Goal: Task Accomplishment & Management: Manage account settings

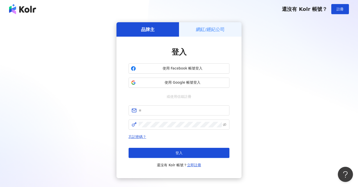
click at [197, 28] on h5 "網紅/經紀公司" at bounding box center [210, 29] width 29 height 6
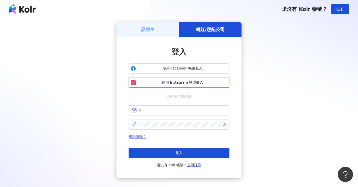
click at [189, 80] on span "使用 Instagram 帳號登入" at bounding box center [182, 82] width 89 height 5
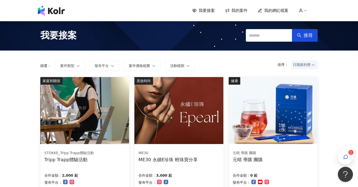
click at [283, 11] on span "我的網紅檔案" at bounding box center [276, 11] width 24 height 6
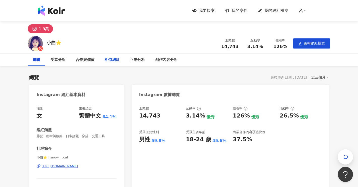
click at [110, 63] on div "相似網紅" at bounding box center [112, 60] width 15 height 6
click at [114, 59] on div "相似網紅" at bounding box center [112, 60] width 15 height 6
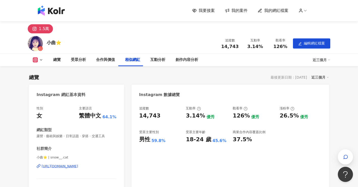
scroll to position [637, 0]
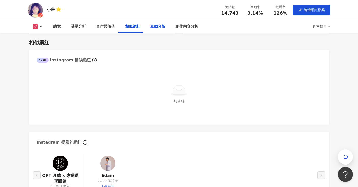
click at [158, 30] on div "互動分析" at bounding box center [157, 26] width 25 height 13
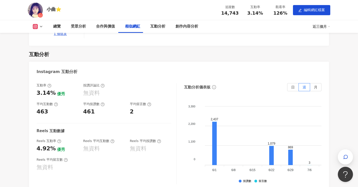
scroll to position [791, 0]
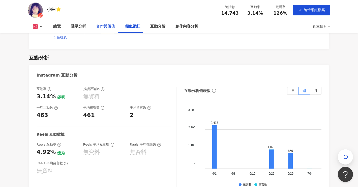
click at [100, 26] on div "合作與價值" at bounding box center [105, 26] width 19 height 6
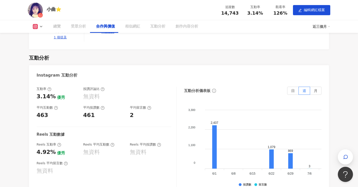
scroll to position [494, 0]
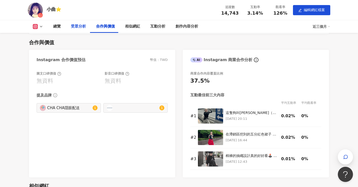
click at [81, 30] on div "受眾分析" at bounding box center [78, 26] width 25 height 13
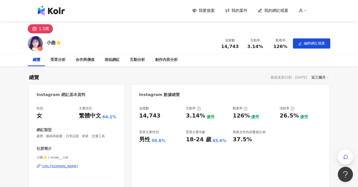
click at [240, 12] on span "我的案件" at bounding box center [240, 11] width 16 height 6
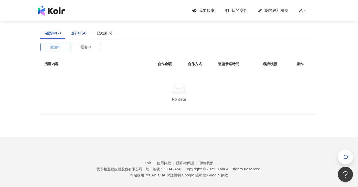
click at [81, 31] on div "進行中(4)" at bounding box center [79, 33] width 16 height 6
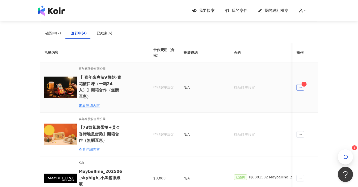
click at [305, 84] on td "1" at bounding box center [305, 87] width 25 height 50
click at [300, 86] on icon "ellipsis" at bounding box center [301, 88] width 4 height 4
click at [310, 109] on div "傳訊 1" at bounding box center [310, 107] width 19 height 6
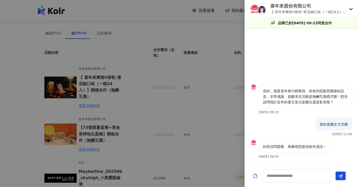
click at [228, 114] on div at bounding box center [179, 93] width 358 height 187
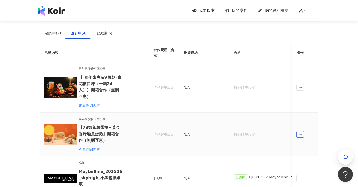
click at [301, 132] on icon "ellipsis" at bounding box center [301, 134] width 4 height 4
click at [306, 150] on div "傳訊" at bounding box center [310, 150] width 18 height 6
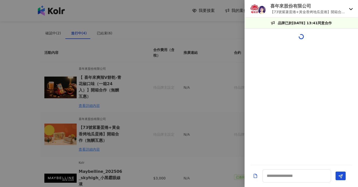
scroll to position [235, 0]
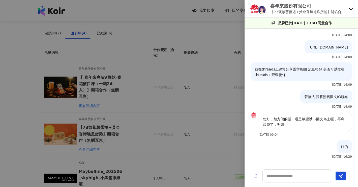
click at [205, 115] on div at bounding box center [179, 93] width 358 height 187
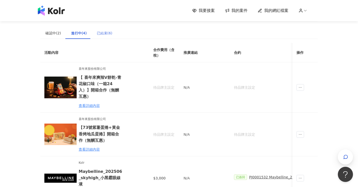
scroll to position [0, 0]
click at [97, 33] on div "已結束(6)" at bounding box center [105, 33] width 16 height 6
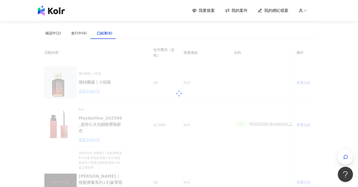
click at [92, 87] on div at bounding box center [179, 93] width 278 height 101
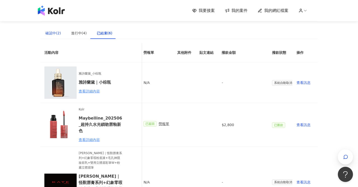
click at [53, 31] on div "確認中(2)" at bounding box center [53, 33] width 16 height 6
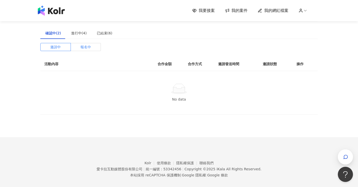
click at [81, 48] on span "報名中" at bounding box center [85, 47] width 11 height 8
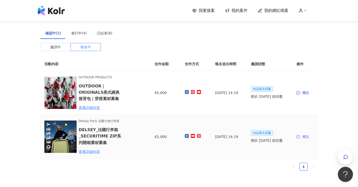
click at [305, 135] on div "傳訊" at bounding box center [305, 137] width 17 height 6
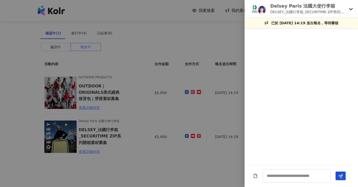
click at [217, 123] on div at bounding box center [179, 93] width 358 height 187
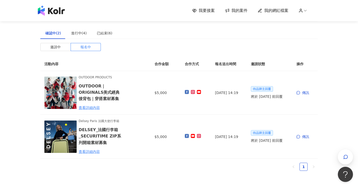
click at [205, 11] on span "我要接案" at bounding box center [207, 11] width 16 height 6
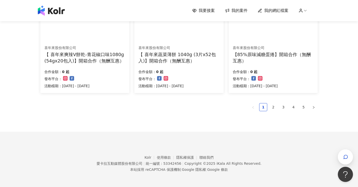
scroll to position [353, 0]
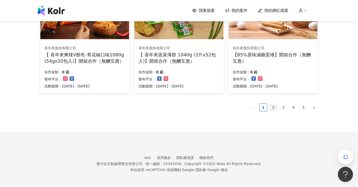
click at [271, 104] on link "2" at bounding box center [274, 107] width 8 height 8
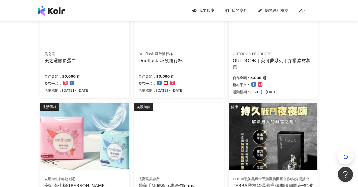
scroll to position [18, 0]
